Goal: Information Seeking & Learning: Learn about a topic

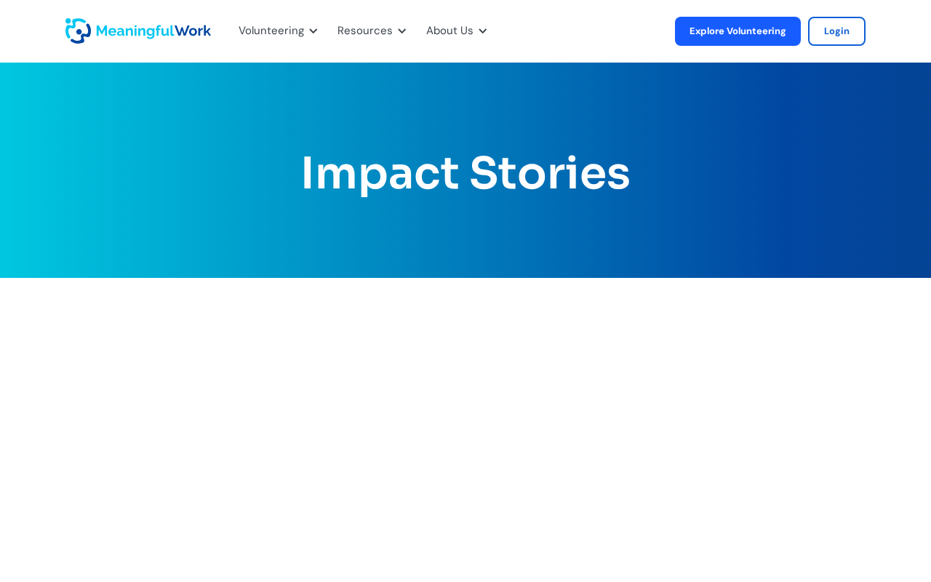
scroll to position [1379, 0]
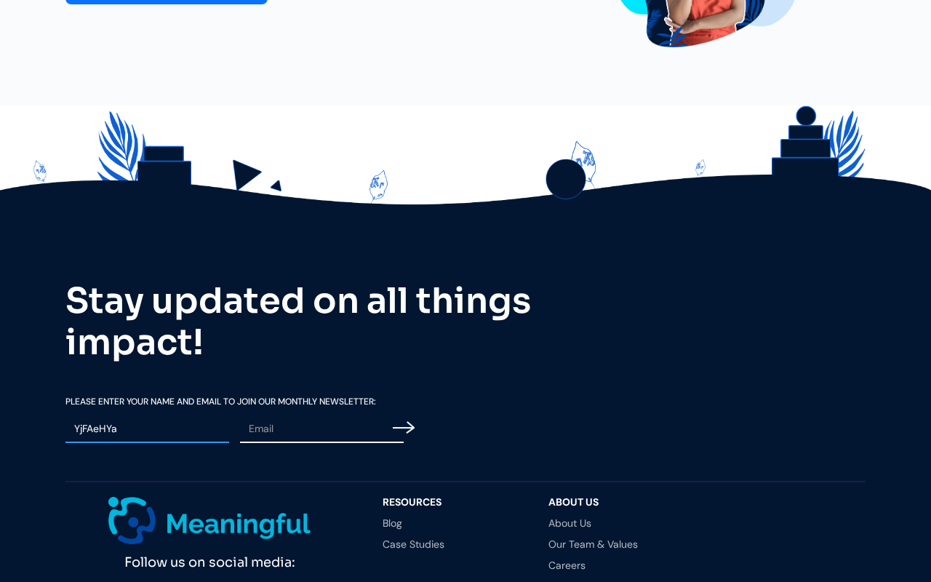
type input "YjFAeHYa"
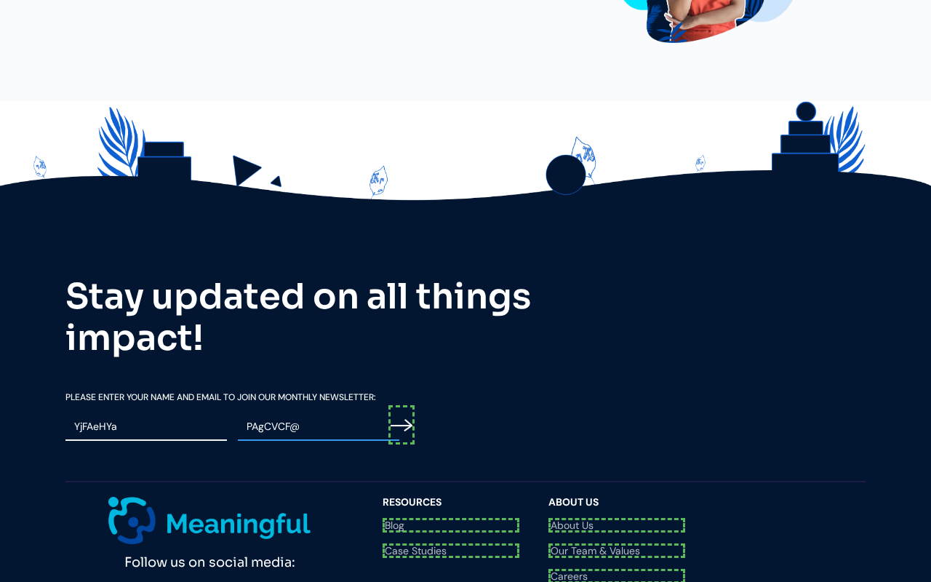
scroll to position [1384, 0]
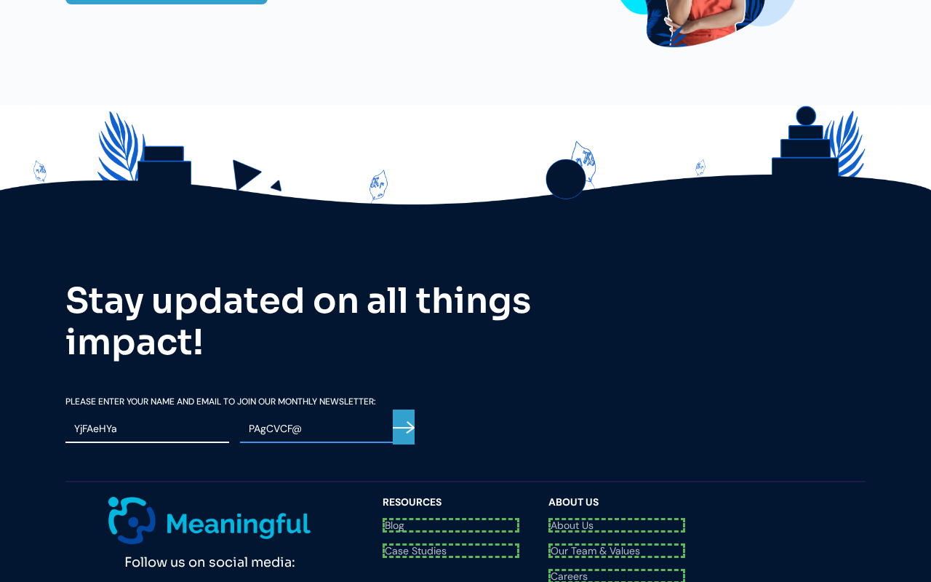
type input "PAgCVCF@"
click at [404, 409] on input "Email Form" at bounding box center [404, 427] width 22 height 36
click at [236, 497] on div "Follow us on social media: Questions? Reach us at [EMAIL_ADDRESS][DOMAIN_NAME]" at bounding box center [216, 570] width 303 height 146
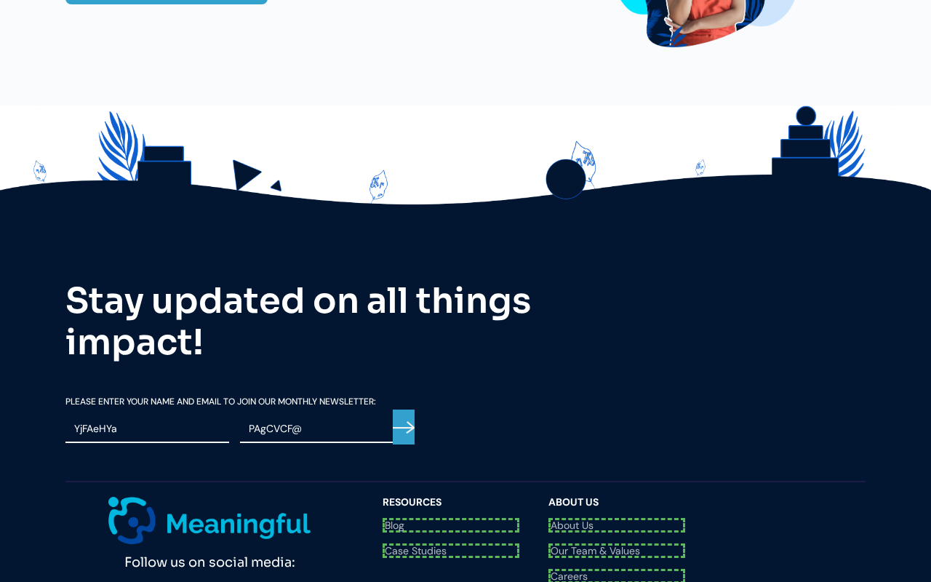
click at [451, 518] on link "Blog" at bounding box center [450, 525] width 137 height 15
click at [451, 539] on link "Case Studies" at bounding box center [450, 546] width 137 height 15
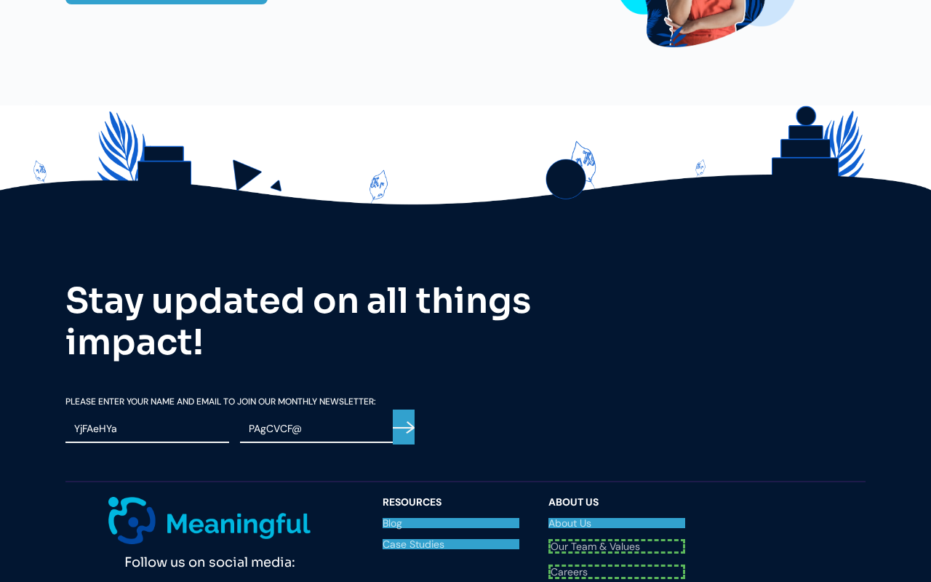
click at [617, 518] on link "About Us" at bounding box center [616, 523] width 137 height 10
click at [617, 539] on link "Our Team & Values" at bounding box center [616, 544] width 137 height 10
click at [617, 560] on link "Careers" at bounding box center [616, 567] width 137 height 15
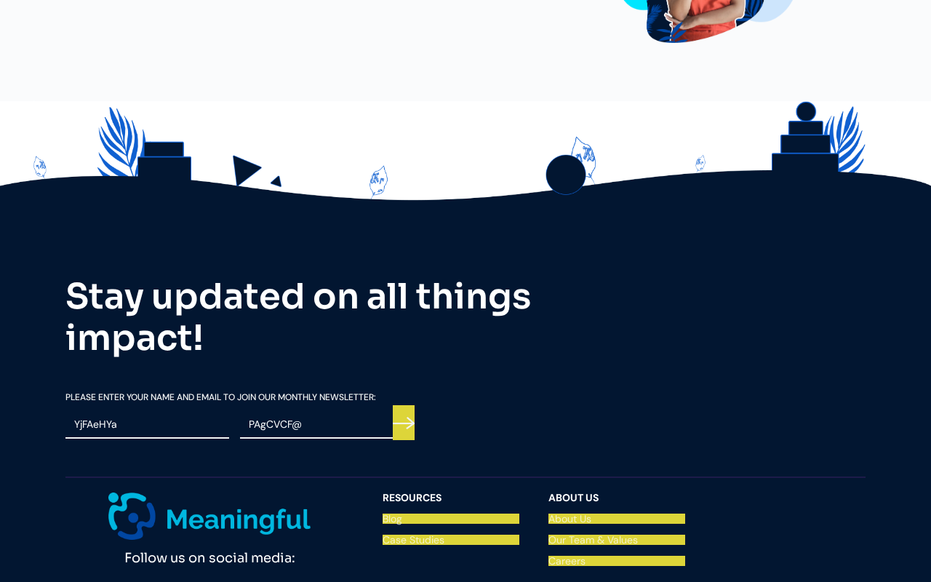
scroll to position [1379, 0]
